Goal: Information Seeking & Learning: Learn about a topic

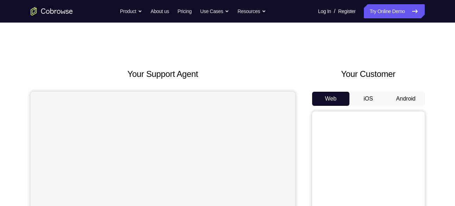
click at [410, 100] on button "Android" at bounding box center [406, 99] width 38 height 14
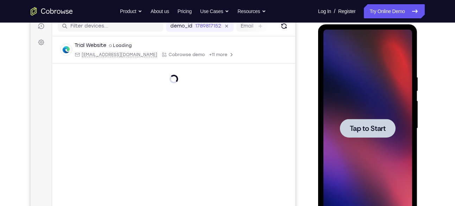
click at [393, 136] on div at bounding box center [368, 128] width 56 height 19
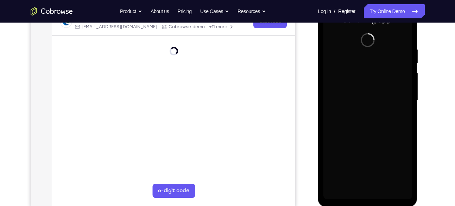
scroll to position [124, 0]
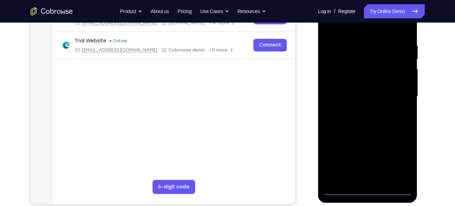
click at [371, 190] on div at bounding box center [368, 96] width 89 height 197
click at [404, 157] on div at bounding box center [368, 96] width 89 height 197
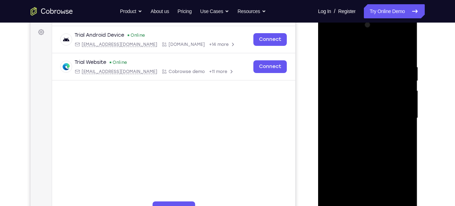
scroll to position [94, 0]
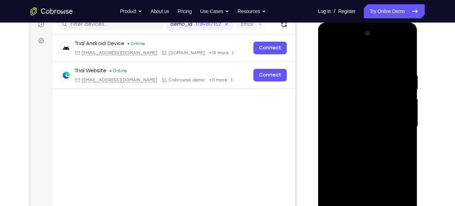
click at [358, 58] on div at bounding box center [368, 126] width 89 height 197
click at [394, 120] on div at bounding box center [368, 126] width 89 height 197
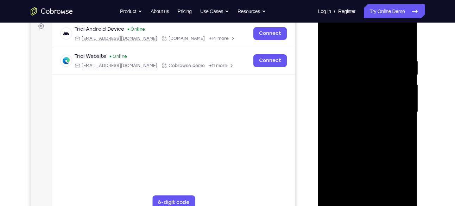
scroll to position [109, 0]
click at [361, 125] on div at bounding box center [368, 111] width 89 height 197
click at [370, 102] on div at bounding box center [368, 111] width 89 height 197
click at [353, 98] on div at bounding box center [368, 111] width 89 height 197
click at [336, 83] on div at bounding box center [368, 111] width 89 height 197
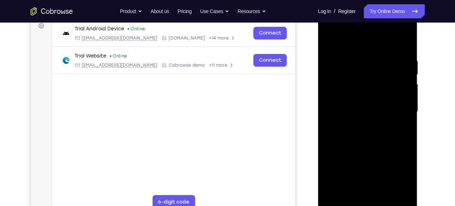
click at [381, 113] on div at bounding box center [368, 111] width 89 height 197
click at [370, 131] on div at bounding box center [368, 111] width 89 height 197
drag, startPoint x: 353, startPoint y: 48, endPoint x: 346, endPoint y: 31, distance: 17.5
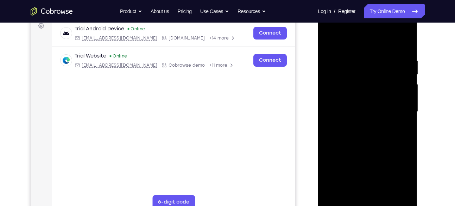
click at [346, 31] on div at bounding box center [368, 111] width 89 height 197
click at [367, 133] on div at bounding box center [368, 111] width 89 height 197
click at [368, 133] on div at bounding box center [368, 111] width 89 height 197
click at [359, 137] on div at bounding box center [368, 111] width 89 height 197
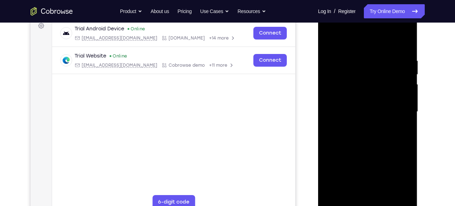
click at [391, 116] on div at bounding box center [368, 111] width 89 height 197
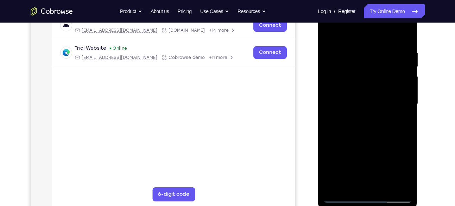
scroll to position [118, 0]
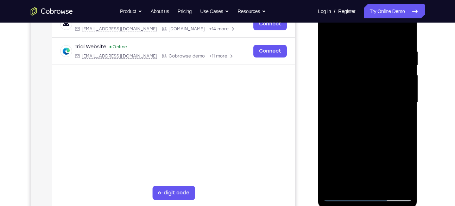
click at [377, 134] on div at bounding box center [368, 102] width 89 height 197
click at [408, 183] on div at bounding box center [368, 102] width 89 height 197
click at [387, 184] on div at bounding box center [368, 102] width 89 height 197
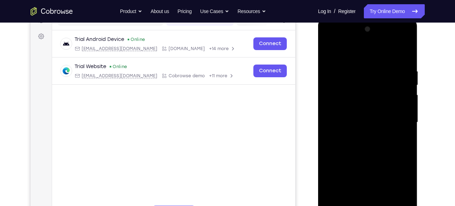
scroll to position [98, 0]
click at [363, 158] on div at bounding box center [368, 122] width 89 height 197
click at [330, 55] on div at bounding box center [368, 122] width 89 height 197
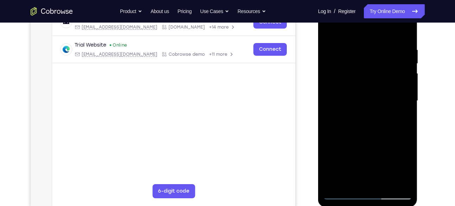
click at [401, 185] on div at bounding box center [368, 100] width 89 height 197
click at [333, 185] on div at bounding box center [368, 100] width 89 height 197
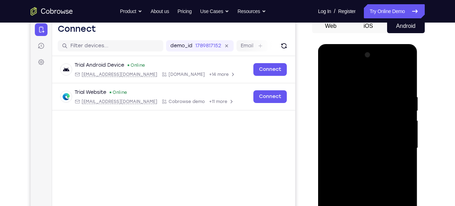
scroll to position [71, 0]
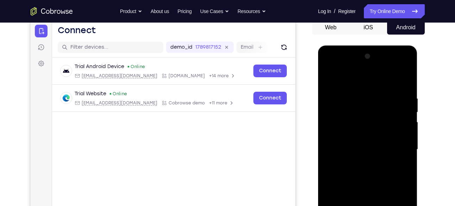
click at [355, 91] on div at bounding box center [368, 149] width 89 height 197
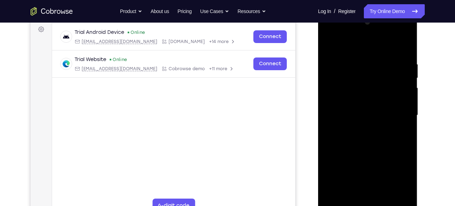
scroll to position [106, 0]
click at [396, 122] on div at bounding box center [368, 114] width 89 height 197
click at [401, 65] on div at bounding box center [368, 114] width 89 height 197
click at [406, 115] on div at bounding box center [368, 114] width 89 height 197
click at [404, 114] on div at bounding box center [368, 114] width 89 height 197
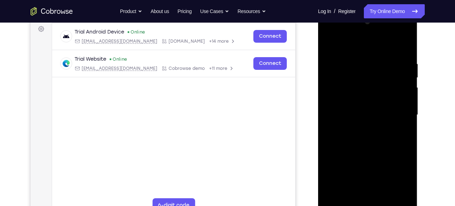
click at [404, 114] on div at bounding box center [368, 114] width 89 height 197
click at [397, 140] on div at bounding box center [368, 114] width 89 height 197
click at [403, 74] on div at bounding box center [368, 114] width 89 height 197
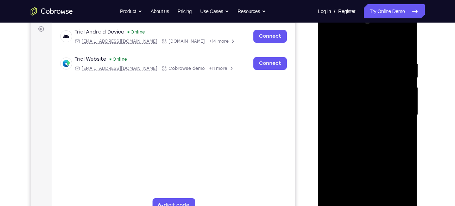
click at [403, 74] on div at bounding box center [368, 114] width 89 height 197
click at [404, 68] on div at bounding box center [368, 114] width 89 height 197
click at [403, 129] on div at bounding box center [368, 114] width 89 height 197
click at [402, 93] on div at bounding box center [368, 114] width 89 height 197
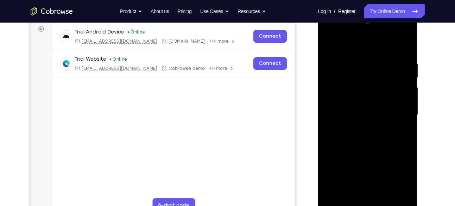
click at [402, 45] on div at bounding box center [368, 114] width 89 height 197
click at [406, 43] on div at bounding box center [368, 114] width 89 height 197
click at [362, 58] on div at bounding box center [368, 114] width 89 height 197
drag, startPoint x: 357, startPoint y: 167, endPoint x: 354, endPoint y: 84, distance: 82.5
click at [354, 84] on div at bounding box center [368, 114] width 89 height 197
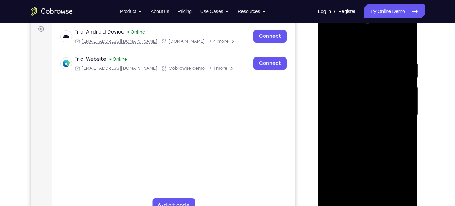
drag, startPoint x: 358, startPoint y: 160, endPoint x: 354, endPoint y: 115, distance: 45.3
click at [354, 115] on div at bounding box center [368, 114] width 89 height 197
click at [335, 195] on div at bounding box center [368, 114] width 89 height 197
click at [350, 59] on div at bounding box center [368, 114] width 89 height 197
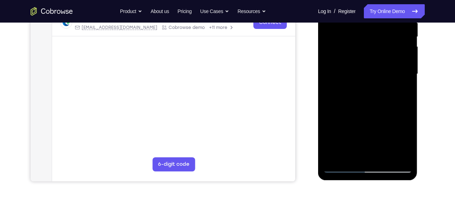
click at [357, 156] on div at bounding box center [368, 73] width 89 height 197
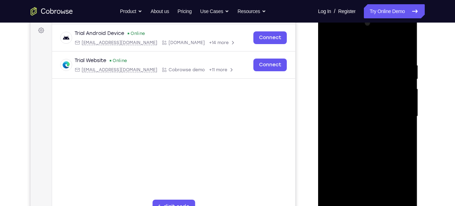
scroll to position [105, 0]
click at [404, 183] on div at bounding box center [368, 115] width 89 height 197
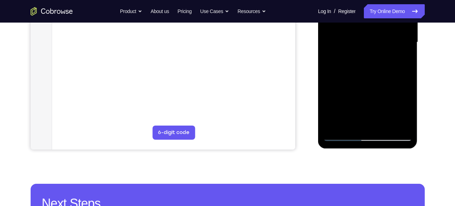
click at [342, 136] on div at bounding box center [368, 42] width 89 height 197
click at [398, 124] on div at bounding box center [368, 42] width 89 height 197
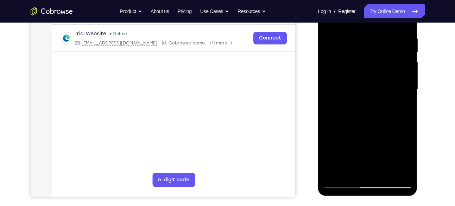
scroll to position [130, 0]
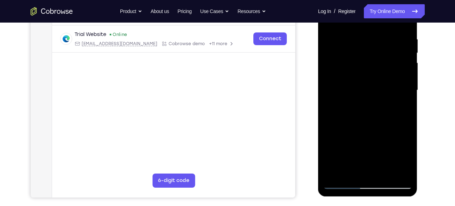
drag, startPoint x: 400, startPoint y: 75, endPoint x: 352, endPoint y: 84, distance: 49.4
click at [352, 84] on div at bounding box center [368, 90] width 89 height 197
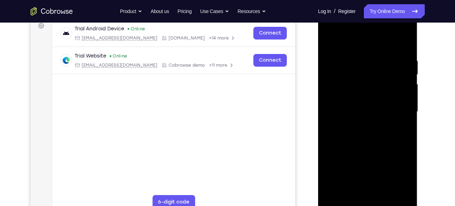
scroll to position [108, 0]
click at [405, 46] on div at bounding box center [368, 111] width 89 height 197
click at [404, 46] on div at bounding box center [368, 111] width 89 height 197
drag, startPoint x: 378, startPoint y: 60, endPoint x: 390, endPoint y: 177, distance: 117.2
click at [390, 177] on div at bounding box center [368, 111] width 89 height 197
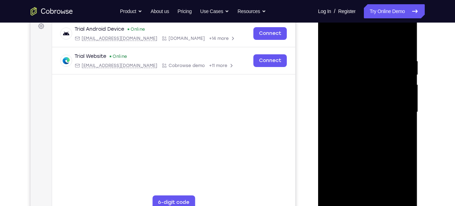
click at [359, 55] on div at bounding box center [368, 111] width 89 height 197
click at [403, 74] on div at bounding box center [368, 111] width 89 height 197
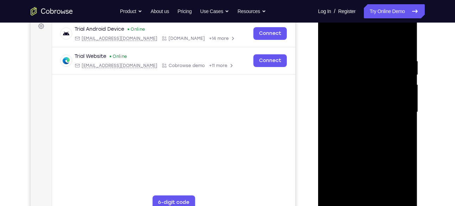
click at [403, 74] on div at bounding box center [368, 111] width 89 height 197
click at [406, 76] on div at bounding box center [368, 111] width 89 height 197
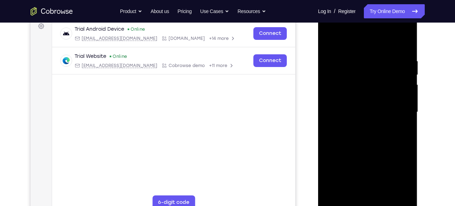
click at [406, 76] on div at bounding box center [368, 111] width 89 height 197
click at [326, 94] on div at bounding box center [368, 111] width 89 height 197
click at [407, 137] on div at bounding box center [368, 111] width 89 height 197
click at [406, 192] on div at bounding box center [368, 111] width 89 height 197
click at [395, 192] on div at bounding box center [368, 111] width 89 height 197
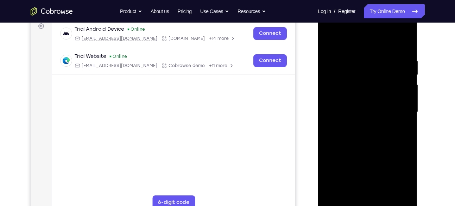
click at [396, 105] on div at bounding box center [368, 111] width 89 height 197
click at [403, 82] on div at bounding box center [368, 111] width 89 height 197
click at [405, 81] on div at bounding box center [368, 111] width 89 height 197
click at [398, 80] on div at bounding box center [368, 111] width 89 height 197
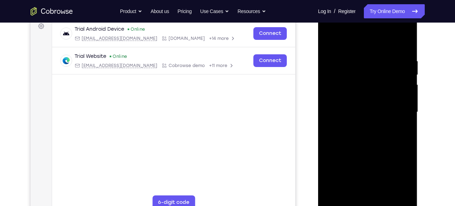
click at [408, 45] on div at bounding box center [368, 111] width 89 height 197
click at [382, 194] on div at bounding box center [368, 111] width 89 height 197
click at [332, 42] on div at bounding box center [368, 111] width 89 height 197
drag, startPoint x: 351, startPoint y: 49, endPoint x: 361, endPoint y: 163, distance: 114.9
click at [361, 163] on div at bounding box center [368, 111] width 89 height 197
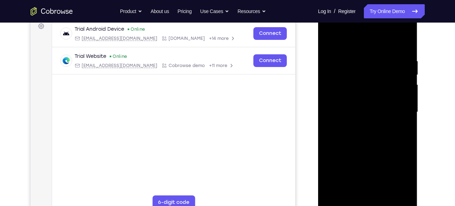
scroll to position [135, 0]
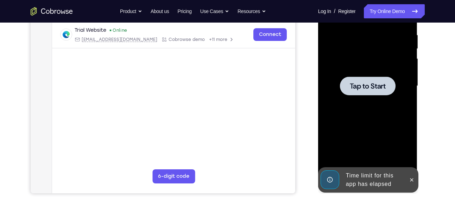
click at [366, 69] on div at bounding box center [368, 85] width 89 height 197
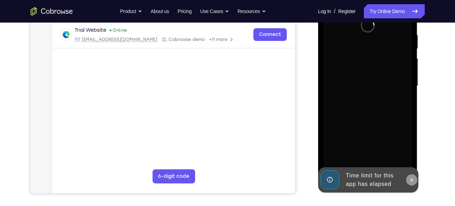
click at [410, 183] on button at bounding box center [411, 179] width 11 height 11
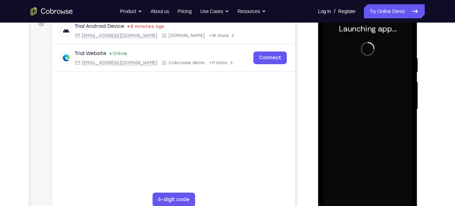
scroll to position [112, 0]
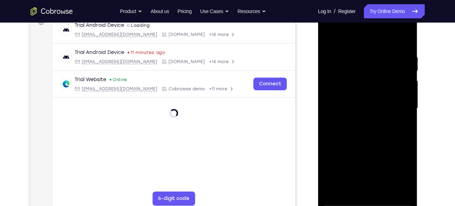
click at [369, 199] on div at bounding box center [368, 108] width 89 height 197
click at [401, 168] on div at bounding box center [368, 108] width 89 height 197
click at [367, 199] on div at bounding box center [368, 108] width 89 height 197
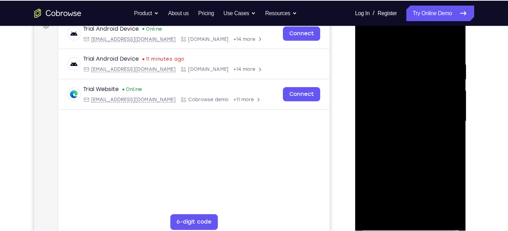
scroll to position [112, 0]
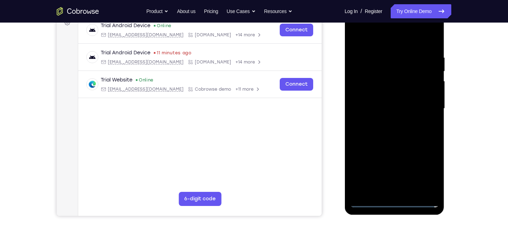
drag, startPoint x: 421, startPoint y: 1, endPoint x: 330, endPoint y: 80, distance: 120.6
click at [330, 80] on div "Your Support Agent Your Customer Web iOS Android" at bounding box center [254, 86] width 394 height 260
click at [424, 168] on div at bounding box center [394, 108] width 89 height 197
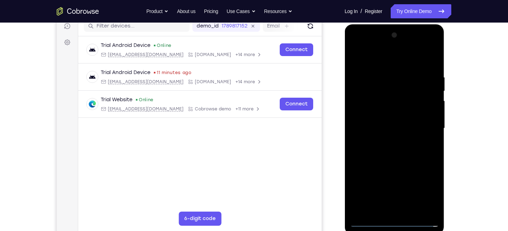
scroll to position [93, 0]
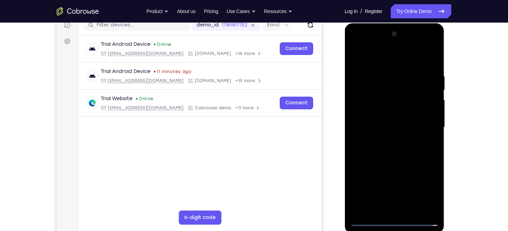
click at [360, 45] on div at bounding box center [394, 127] width 89 height 197
click at [428, 123] on div at bounding box center [394, 127] width 89 height 197
click at [384, 141] on div at bounding box center [394, 127] width 89 height 197
click at [371, 114] on div at bounding box center [394, 127] width 89 height 197
click at [367, 99] on div at bounding box center [394, 127] width 89 height 197
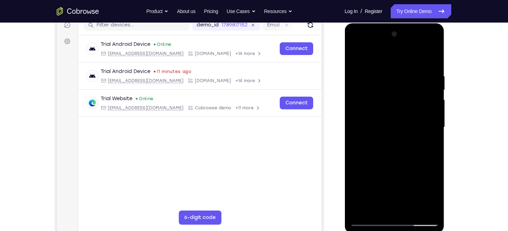
click at [377, 100] on div at bounding box center [394, 127] width 89 height 197
click at [429, 113] on div at bounding box center [394, 127] width 89 height 197
click at [455, 114] on div "Your Support Agent Your Customer Web iOS Android Next Steps We’d be happy to gi…" at bounding box center [254, 161] width 451 height 464
click at [384, 73] on div at bounding box center [394, 127] width 89 height 197
click at [403, 137] on div at bounding box center [394, 127] width 89 height 197
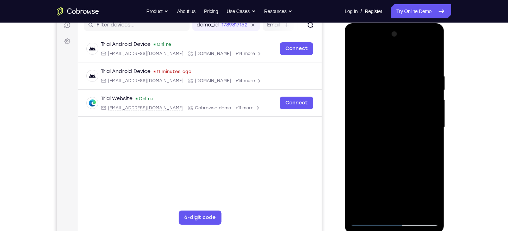
click at [394, 113] on div at bounding box center [394, 127] width 89 height 197
click at [385, 128] on div at bounding box center [394, 127] width 89 height 197
click at [382, 151] on div at bounding box center [394, 127] width 89 height 197
click at [389, 144] on div at bounding box center [394, 127] width 89 height 197
drag, startPoint x: 399, startPoint y: 124, endPoint x: 403, endPoint y: 107, distance: 17.7
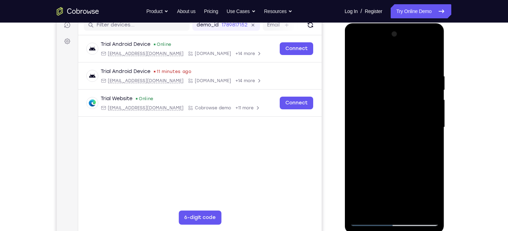
click at [401, 110] on div at bounding box center [394, 127] width 89 height 197
click at [399, 145] on div at bounding box center [394, 127] width 89 height 197
drag, startPoint x: 406, startPoint y: 162, endPoint x: 406, endPoint y: 119, distance: 43.0
click at [406, 119] on div at bounding box center [394, 127] width 89 height 197
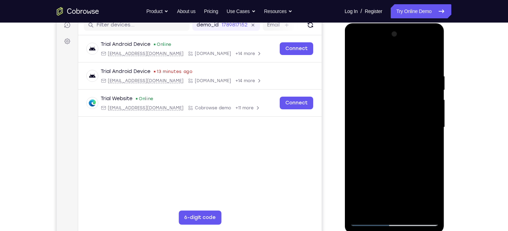
drag, startPoint x: 390, startPoint y: 121, endPoint x: 395, endPoint y: 91, distance: 30.7
click at [395, 91] on div at bounding box center [394, 127] width 89 height 197
click at [432, 56] on div at bounding box center [394, 127] width 89 height 197
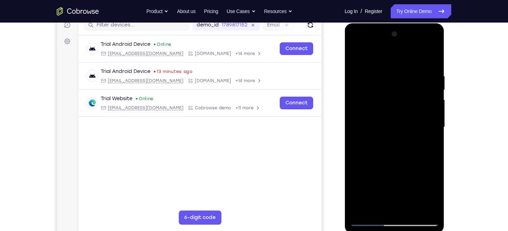
click at [395, 205] on div at bounding box center [394, 127] width 89 height 197
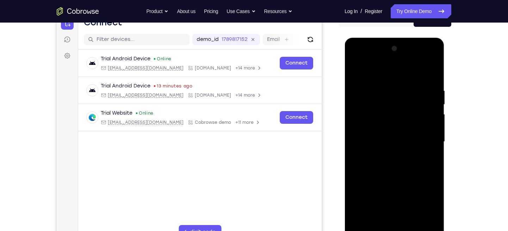
scroll to position [0, 0]
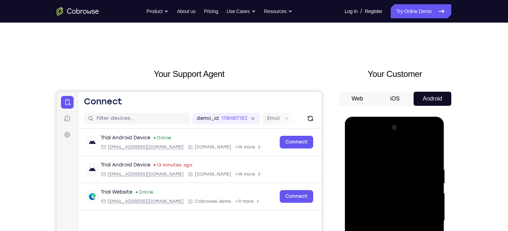
click at [431, 99] on button "Android" at bounding box center [432, 99] width 38 height 14
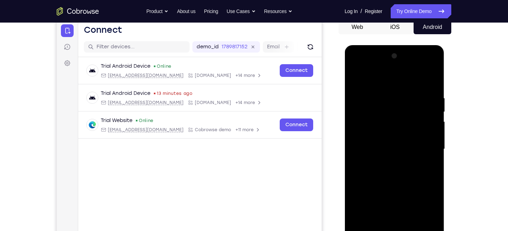
scroll to position [72, 0]
click at [434, 33] on button "Android" at bounding box center [432, 27] width 38 height 14
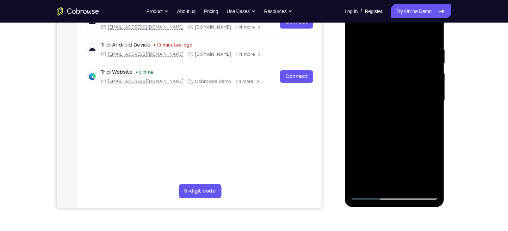
scroll to position [120, 0]
click at [425, 164] on div at bounding box center [394, 100] width 89 height 197
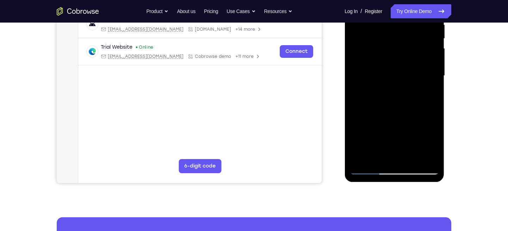
scroll to position [145, 0]
click at [426, 161] on div at bounding box center [394, 75] width 89 height 197
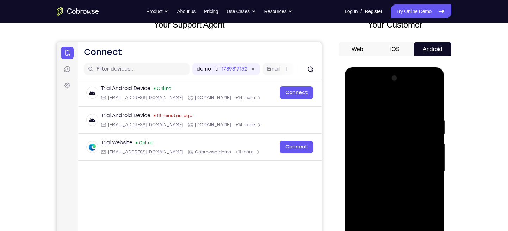
scroll to position [49, 0]
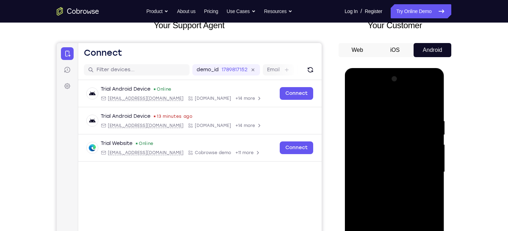
click at [357, 96] on div at bounding box center [394, 171] width 89 height 197
click at [353, 101] on div at bounding box center [394, 171] width 89 height 197
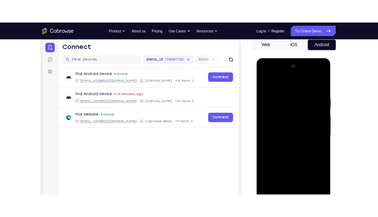
scroll to position [68, 0]
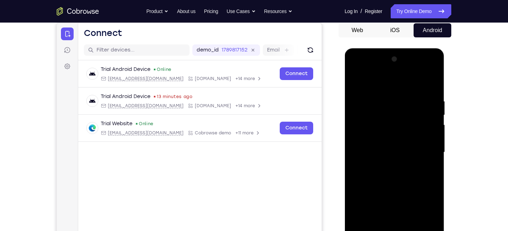
click at [366, 31] on button "Web" at bounding box center [357, 30] width 38 height 14
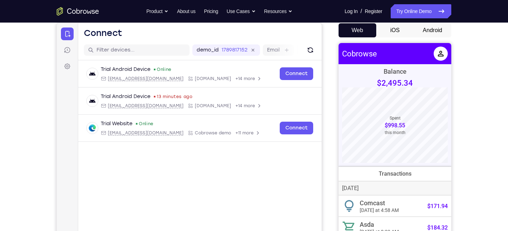
click at [429, 32] on button "Android" at bounding box center [432, 30] width 38 height 14
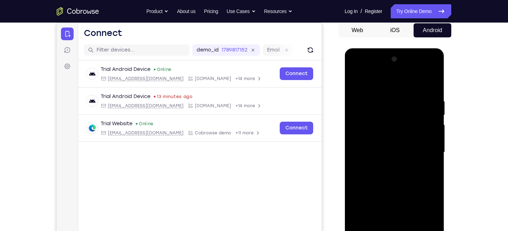
click at [356, 82] on div at bounding box center [394, 152] width 89 height 197
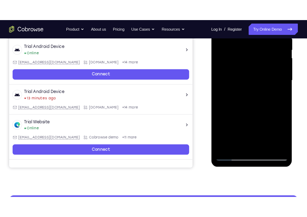
scroll to position [152, 0]
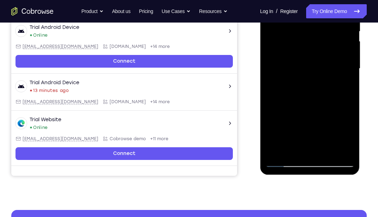
drag, startPoint x: 281, startPoint y: 129, endPoint x: 281, endPoint y: 114, distance: 14.8
click at [283, 130] on div at bounding box center [309, 68] width 89 height 197
click at [317, 86] on div at bounding box center [309, 68] width 89 height 197
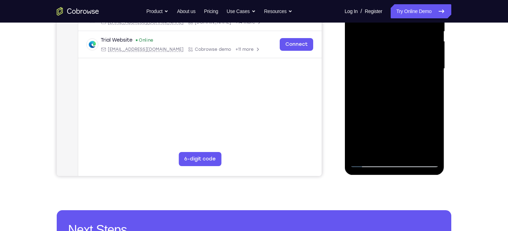
click at [394, 101] on div at bounding box center [394, 68] width 89 height 197
click at [376, 64] on div at bounding box center [394, 68] width 89 height 197
click at [374, 56] on div at bounding box center [394, 68] width 89 height 197
click at [390, 73] on div at bounding box center [394, 68] width 89 height 197
click at [391, 98] on div at bounding box center [394, 68] width 89 height 197
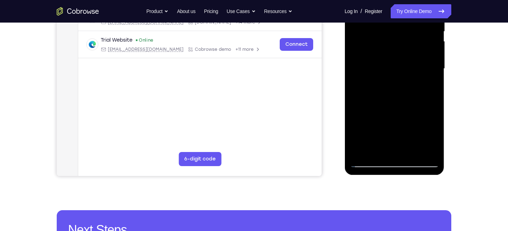
click at [382, 98] on div at bounding box center [394, 68] width 89 height 197
click at [361, 69] on div at bounding box center [394, 68] width 89 height 197
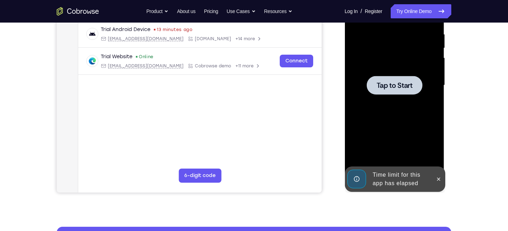
scroll to position [135, 0]
click at [425, 107] on div at bounding box center [394, 85] width 89 height 197
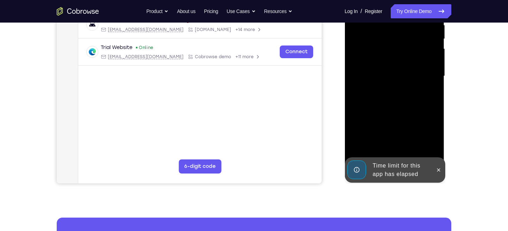
scroll to position [145, 0]
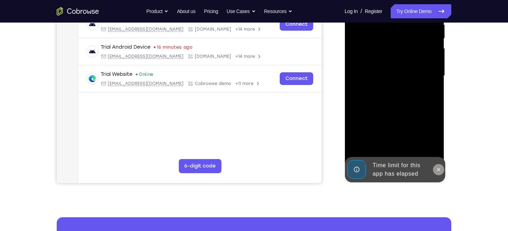
click at [437, 169] on icon at bounding box center [438, 170] width 6 height 6
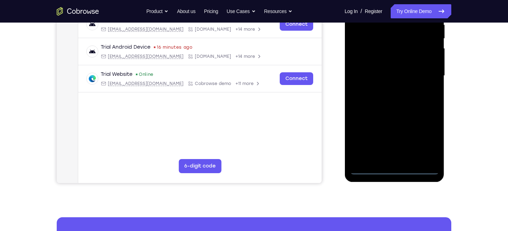
click at [394, 168] on div at bounding box center [394, 75] width 89 height 197
click at [425, 140] on div at bounding box center [394, 75] width 89 height 197
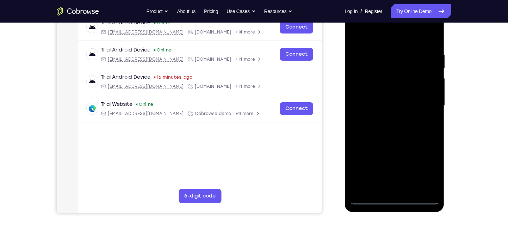
scroll to position [115, 0]
click at [388, 35] on div at bounding box center [394, 105] width 89 height 197
click at [428, 106] on div at bounding box center [394, 105] width 89 height 197
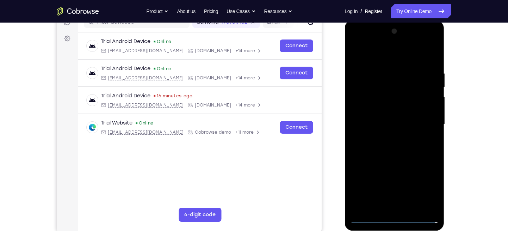
scroll to position [113, 0]
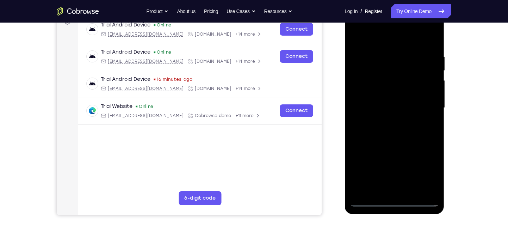
click at [386, 123] on div at bounding box center [394, 107] width 89 height 197
drag, startPoint x: 405, startPoint y: 118, endPoint x: 411, endPoint y: 95, distance: 23.5
click at [411, 95] on div at bounding box center [394, 107] width 89 height 197
click at [389, 80] on div at bounding box center [394, 107] width 89 height 197
click at [433, 177] on div at bounding box center [394, 107] width 89 height 197
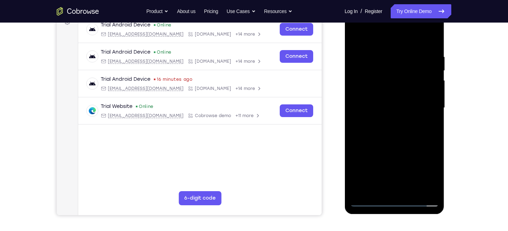
click at [367, 92] on div at bounding box center [394, 107] width 89 height 197
click at [390, 107] on div at bounding box center [394, 107] width 89 height 197
click at [399, 130] on div at bounding box center [394, 107] width 89 height 197
click at [399, 133] on div at bounding box center [394, 107] width 89 height 197
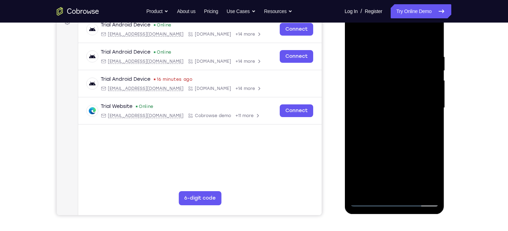
click at [392, 128] on div at bounding box center [394, 107] width 89 height 197
click at [390, 130] on div at bounding box center [394, 107] width 89 height 197
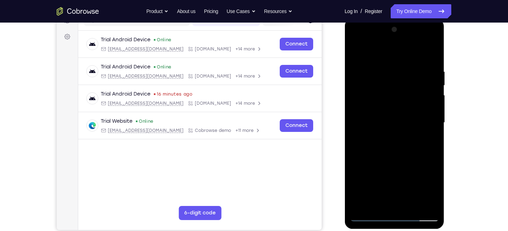
scroll to position [97, 0]
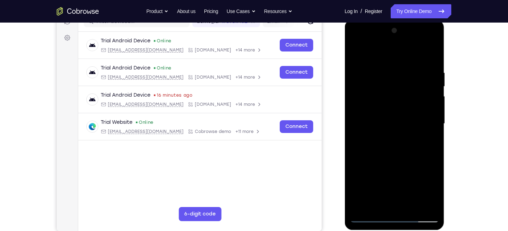
click at [385, 159] on div at bounding box center [394, 123] width 89 height 197
click at [410, 205] on div at bounding box center [394, 123] width 89 height 197
click at [397, 160] on div at bounding box center [394, 123] width 89 height 197
click at [406, 103] on div at bounding box center [394, 123] width 89 height 197
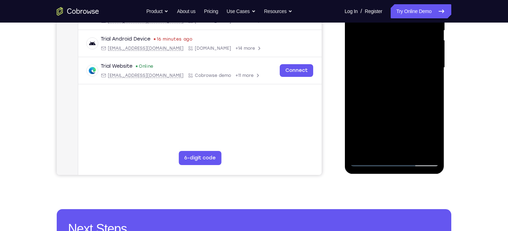
scroll to position [153, 0]
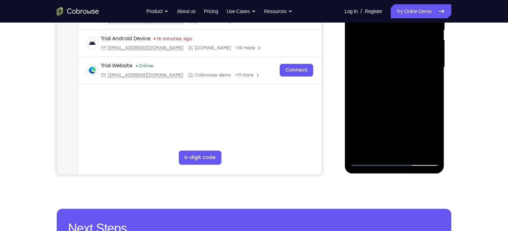
click at [425, 84] on div at bounding box center [394, 67] width 89 height 197
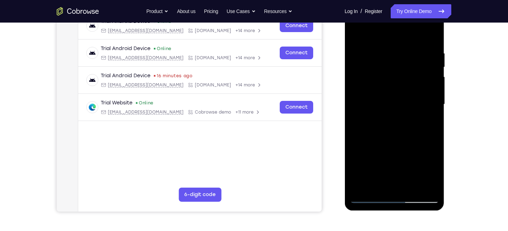
scroll to position [117, 0]
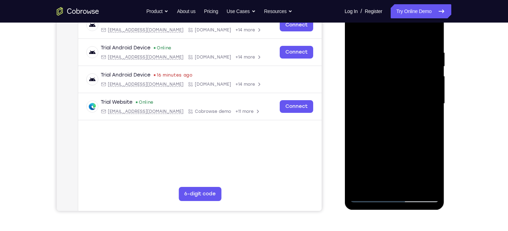
click at [364, 120] on div at bounding box center [394, 103] width 89 height 197
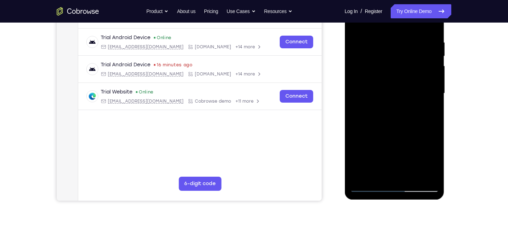
scroll to position [128, 0]
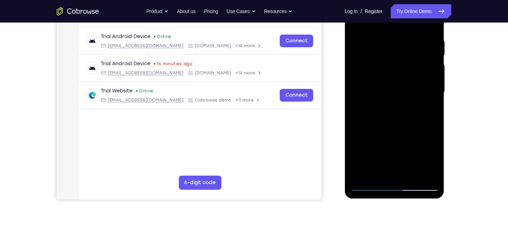
click at [424, 110] on div at bounding box center [394, 92] width 89 height 197
click at [427, 111] on div at bounding box center [394, 92] width 89 height 197
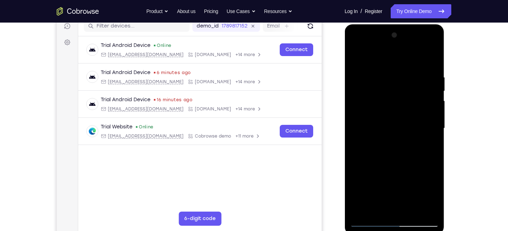
scroll to position [89, 0]
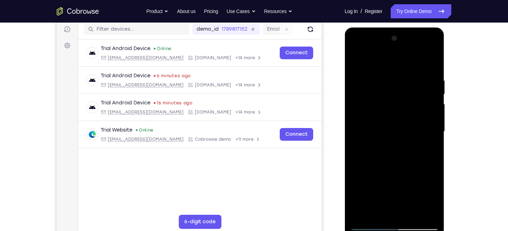
click at [387, 149] on div at bounding box center [394, 131] width 89 height 197
click at [354, 62] on div at bounding box center [394, 131] width 89 height 197
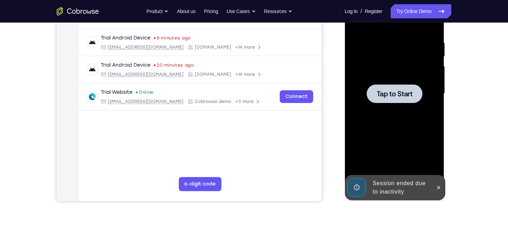
scroll to position [126, 0]
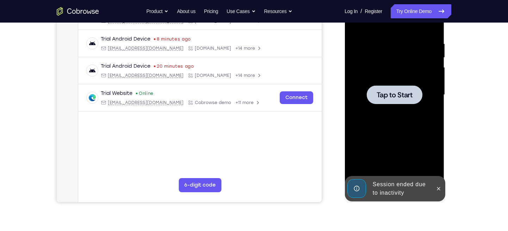
click at [395, 94] on span "Tap to Start" at bounding box center [394, 94] width 36 height 7
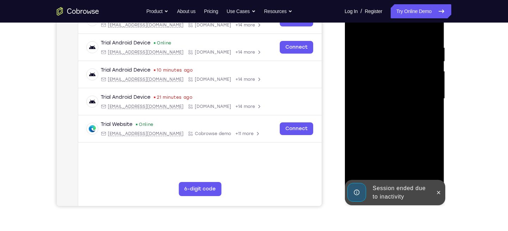
scroll to position [160, 0]
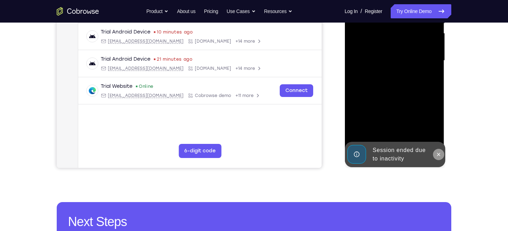
click at [438, 156] on icon at bounding box center [438, 154] width 6 height 6
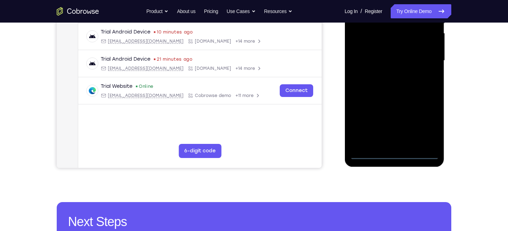
click at [394, 155] on div at bounding box center [394, 60] width 89 height 197
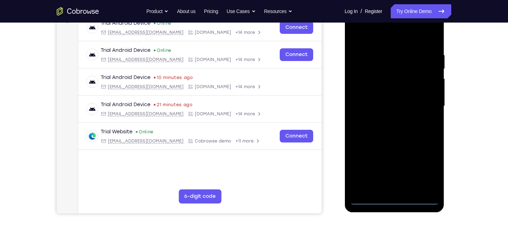
scroll to position [114, 0]
click at [428, 167] on div at bounding box center [394, 106] width 89 height 197
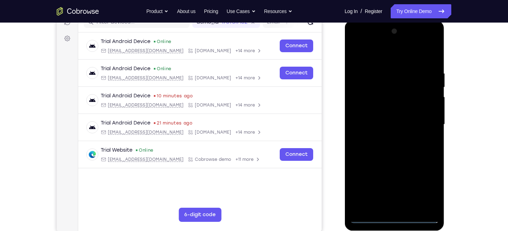
click at [383, 56] on div at bounding box center [394, 124] width 89 height 197
click at [423, 118] on div at bounding box center [394, 124] width 89 height 197
click at [386, 137] on div at bounding box center [394, 124] width 89 height 197
click at [399, 114] on div at bounding box center [394, 124] width 89 height 197
click at [429, 94] on div at bounding box center [394, 124] width 89 height 197
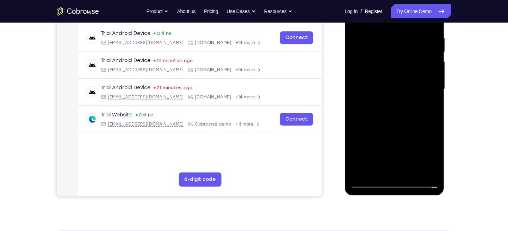
scroll to position [133, 0]
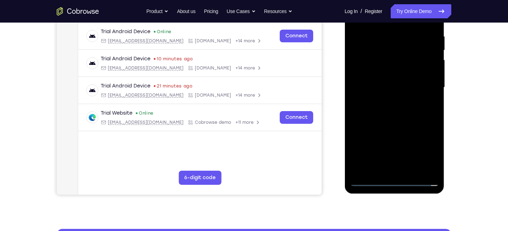
click at [395, 144] on div at bounding box center [394, 87] width 89 height 197
click at [368, 70] on div at bounding box center [394, 87] width 89 height 197
click at [375, 86] on div at bounding box center [394, 87] width 89 height 197
click at [394, 112] on div at bounding box center [394, 87] width 89 height 197
click at [393, 109] on div at bounding box center [394, 87] width 89 height 197
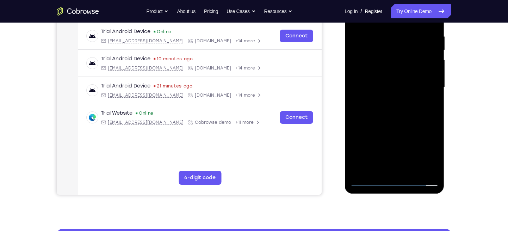
click at [393, 109] on div at bounding box center [394, 87] width 89 height 197
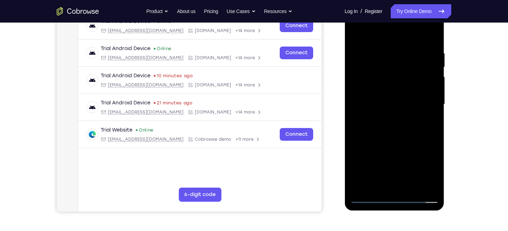
scroll to position [115, 0]
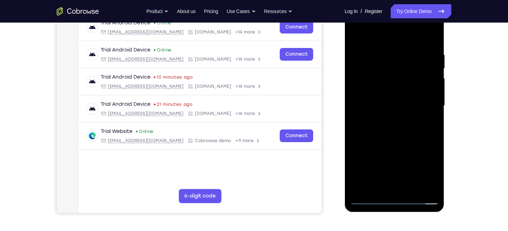
click at [395, 121] on div at bounding box center [394, 105] width 89 height 197
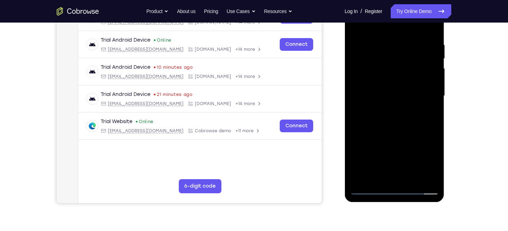
scroll to position [125, 0]
click at [391, 127] on div at bounding box center [394, 95] width 89 height 197
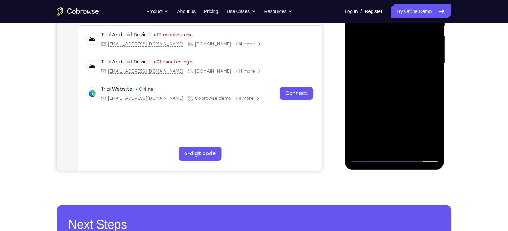
scroll to position [156, 0]
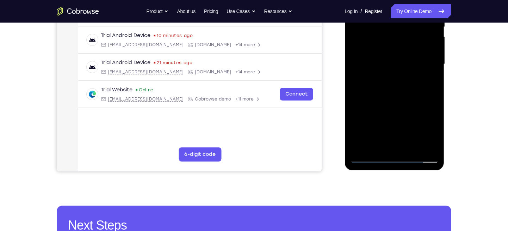
click at [413, 148] on div at bounding box center [394, 63] width 89 height 197
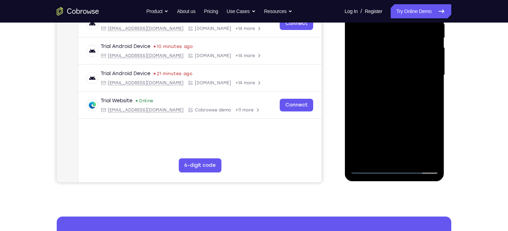
click at [397, 113] on div at bounding box center [394, 74] width 89 height 197
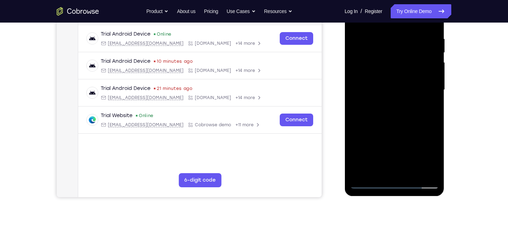
scroll to position [130, 0]
click at [395, 73] on div at bounding box center [394, 90] width 89 height 197
click at [374, 171] on div at bounding box center [394, 90] width 89 height 197
click at [376, 174] on div at bounding box center [394, 90] width 89 height 197
click at [412, 132] on div at bounding box center [394, 90] width 89 height 197
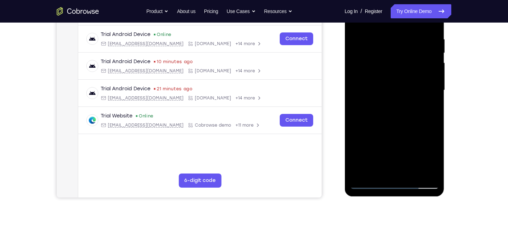
click at [412, 132] on div at bounding box center [394, 90] width 89 height 197
click at [416, 131] on div at bounding box center [394, 90] width 89 height 197
click at [431, 105] on div at bounding box center [394, 90] width 89 height 197
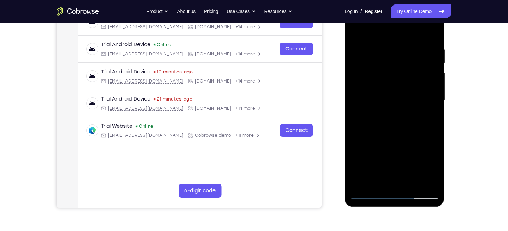
scroll to position [119, 0]
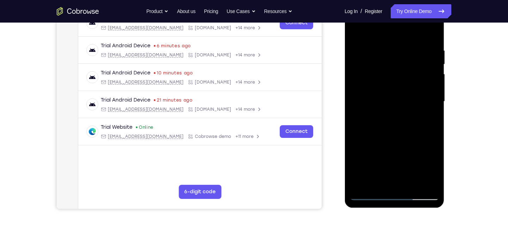
click at [354, 32] on div at bounding box center [394, 101] width 89 height 197
click at [357, 32] on div at bounding box center [394, 101] width 89 height 197
drag, startPoint x: 378, startPoint y: 54, endPoint x: 386, endPoint y: 165, distance: 110.8
click at [386, 165] on div at bounding box center [394, 101] width 89 height 197
click at [433, 30] on div at bounding box center [394, 101] width 89 height 197
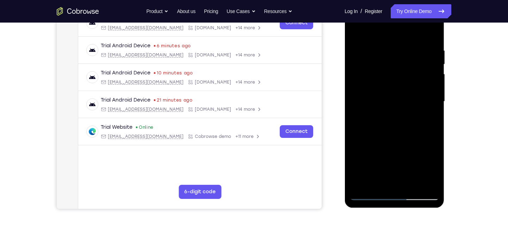
click at [355, 29] on div at bounding box center [394, 101] width 89 height 197
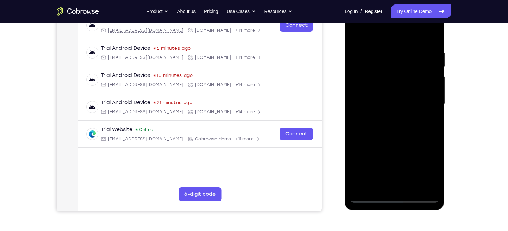
scroll to position [116, 0]
click at [433, 35] on div at bounding box center [394, 104] width 89 height 197
click at [358, 35] on div at bounding box center [394, 104] width 89 height 197
